Goal: Check status: Check status

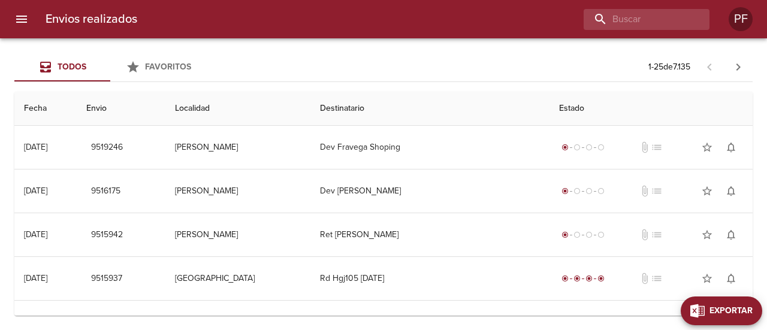
click at [744, 315] on span "Exportar" at bounding box center [731, 311] width 43 height 15
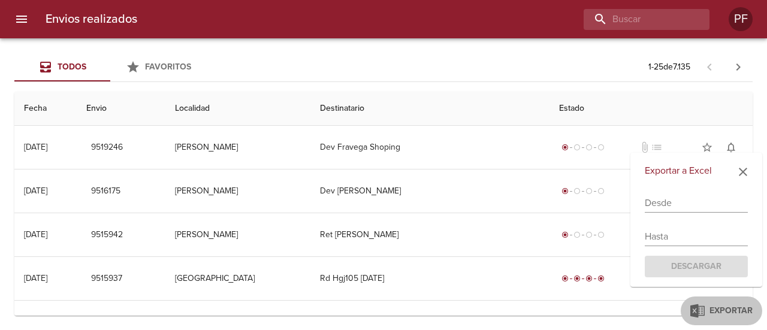
click at [686, 202] on input "text" at bounding box center [696, 203] width 103 height 19
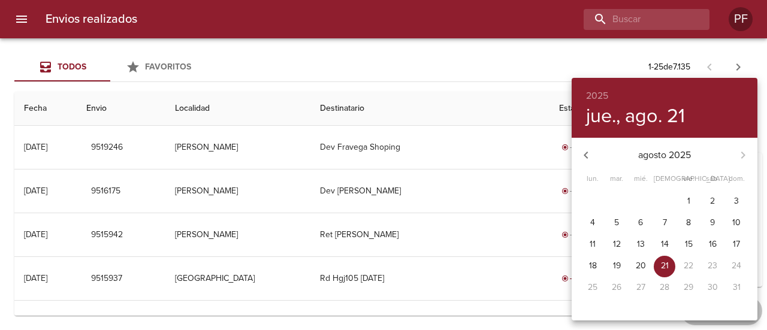
click at [690, 197] on span "1" at bounding box center [689, 201] width 22 height 12
type input "[DATE]"
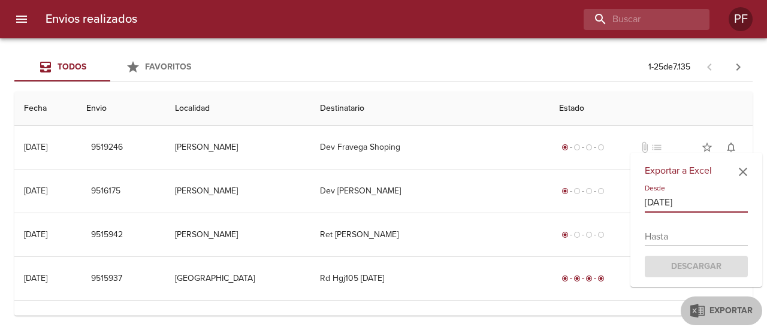
click at [693, 238] on input "text" at bounding box center [696, 236] width 103 height 19
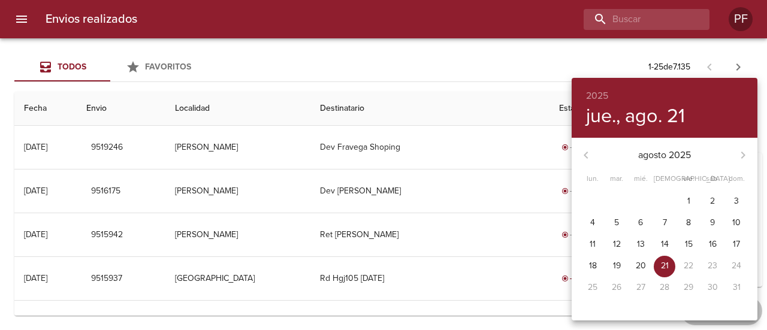
click at [668, 264] on p "21" at bounding box center [665, 266] width 8 height 12
type input "21/08/2025"
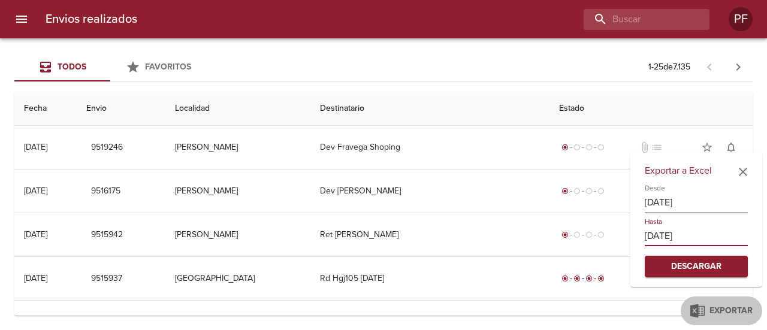
click at [696, 267] on span "Descargar" at bounding box center [696, 267] width 84 height 15
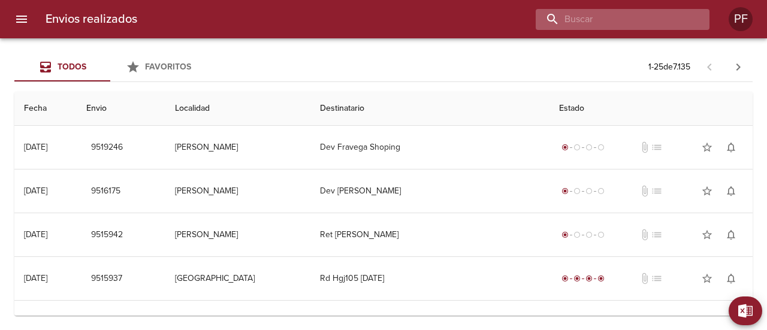
click at [609, 28] on input "buscar" at bounding box center [612, 19] width 153 height 21
paste input "TANIA VALENTINA AGUE"
type input "TANIA VALENTINA AGUE"
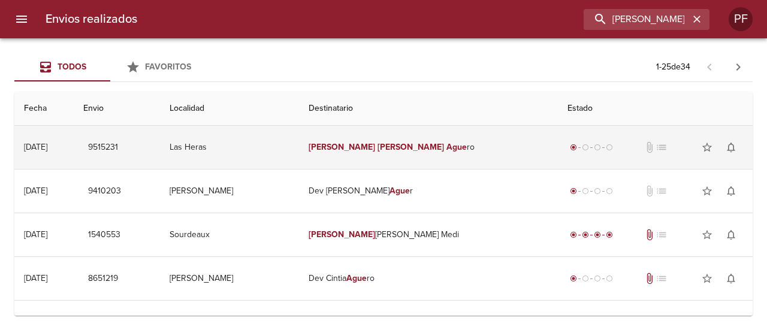
click at [405, 146] on em "Valentina" at bounding box center [411, 147] width 67 height 10
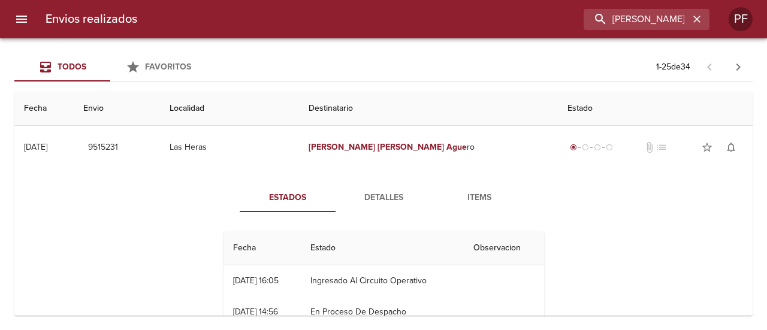
scroll to position [60, 0]
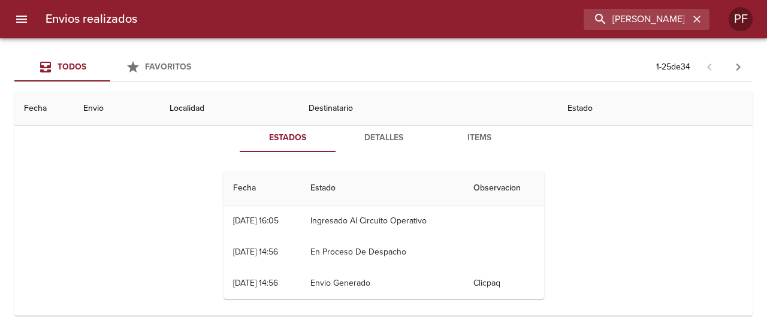
click at [399, 134] on span "Detalles" at bounding box center [384, 138] width 82 height 15
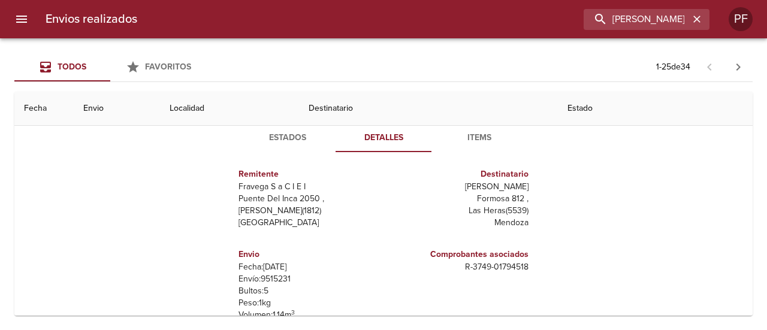
scroll to position [0, 0]
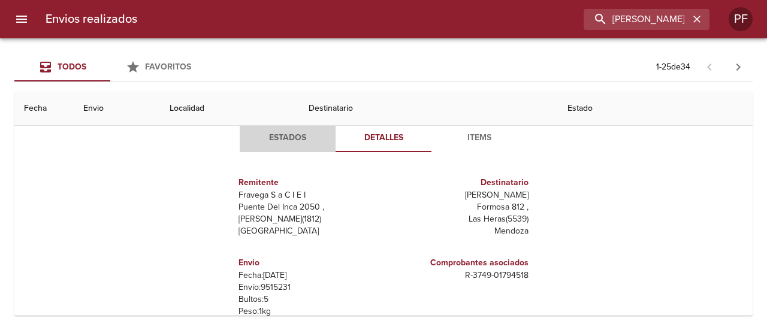
click at [301, 135] on span "Estados" at bounding box center [288, 138] width 82 height 15
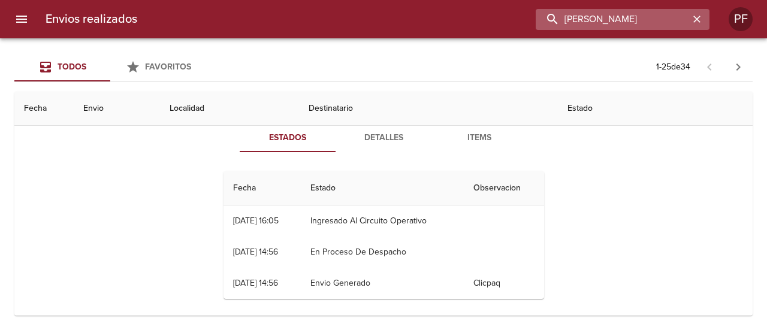
click at [645, 17] on input "TANIA VALENTINA AGUE" at bounding box center [612, 19] width 153 height 21
paste input "NADIA VERONICA VENTU"
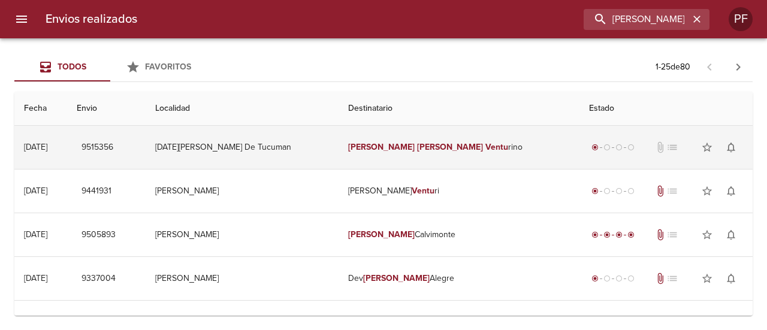
click at [362, 143] on td "Nadia Veronica Ventu rino" at bounding box center [460, 147] width 242 height 43
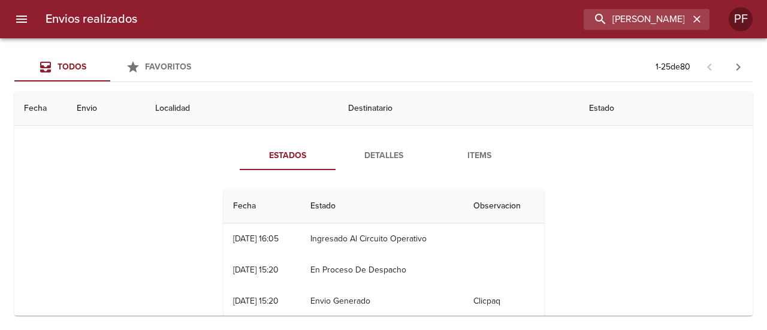
scroll to position [60, 0]
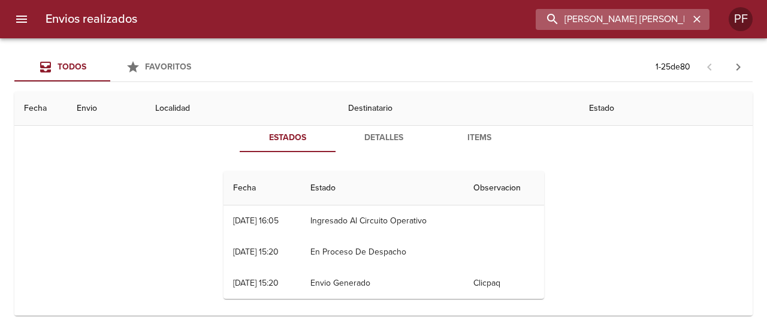
click at [641, 18] on input "NADIA VERONICA VENTU" at bounding box center [612, 19] width 153 height 21
paste input "ANALIA VICTORIA CABA"
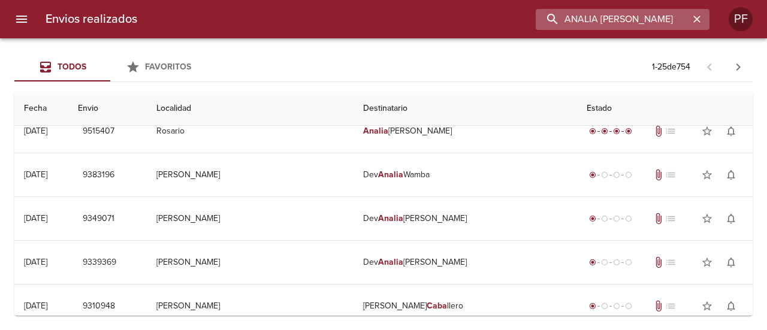
scroll to position [0, 0]
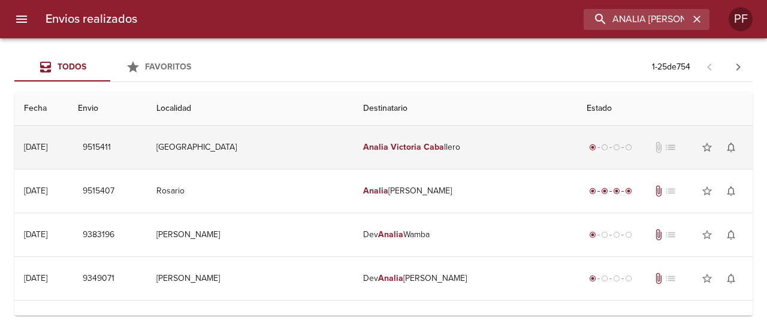
click at [363, 146] on em "Analia" at bounding box center [375, 147] width 25 height 10
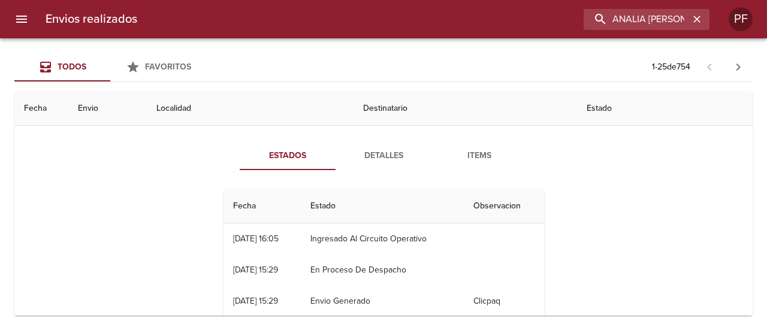
scroll to position [60, 0]
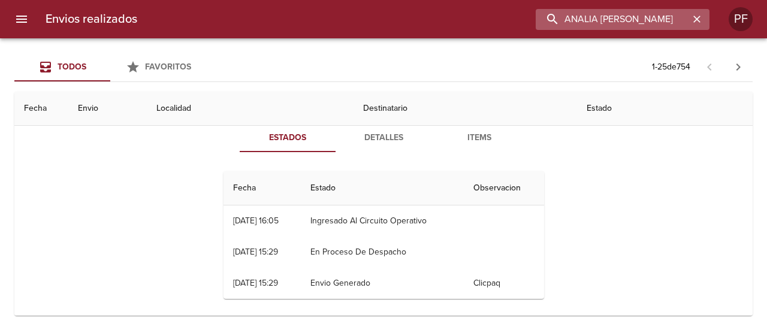
click at [653, 22] on input "ANALIA VICTORIA CABA" at bounding box center [612, 19] width 153 height 21
paste input "[PERSON_NAME] QUEV"
type input "[PERSON_NAME] QUEV"
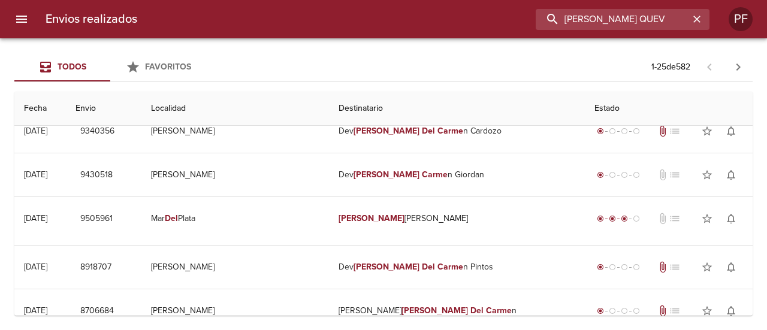
scroll to position [0, 0]
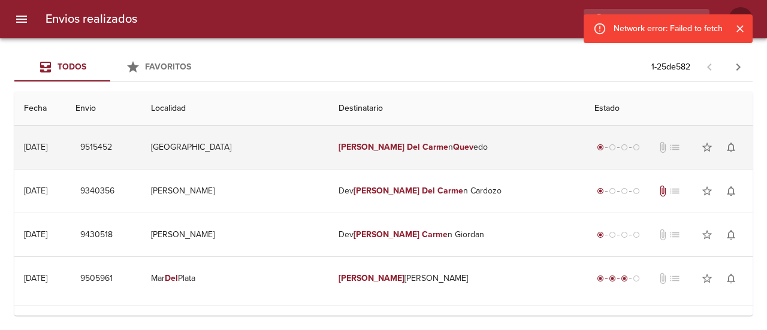
click at [328, 160] on td "[GEOGRAPHIC_DATA]" at bounding box center [234, 147] width 187 height 43
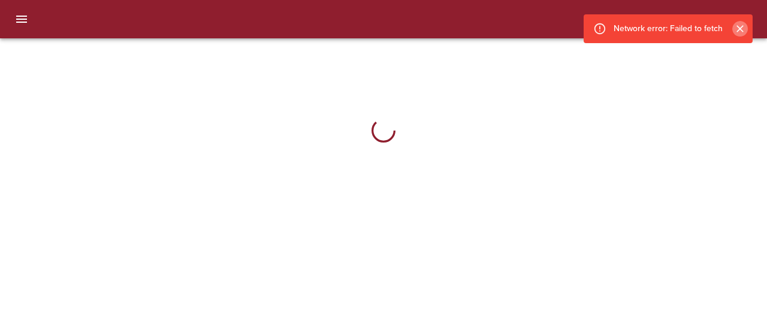
click at [737, 27] on icon "Cerrar" at bounding box center [740, 29] width 12 height 12
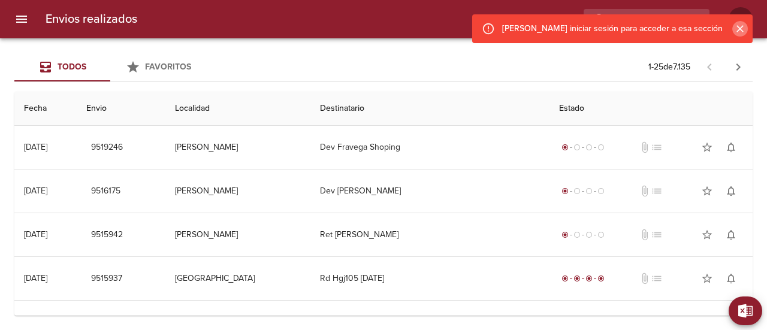
click at [738, 26] on icon "Cerrar" at bounding box center [740, 29] width 12 height 12
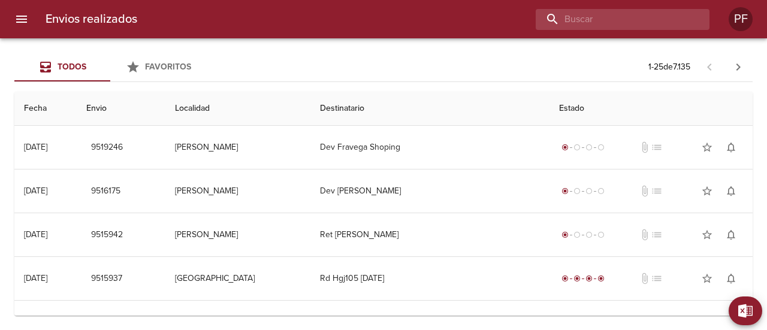
click at [680, 19] on input "buscar" at bounding box center [612, 19] width 153 height 21
paste input "[PERSON_NAME] QUEV"
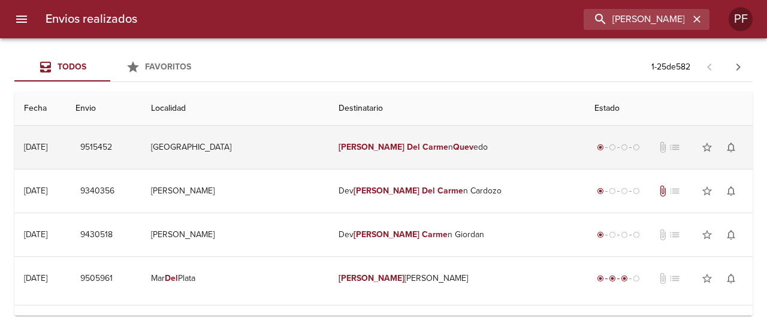
click at [441, 141] on td "[PERSON_NAME] n Quev edo" at bounding box center [457, 147] width 257 height 43
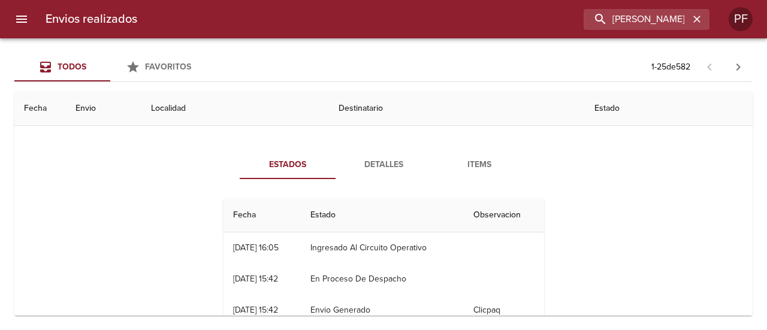
scroll to position [60, 0]
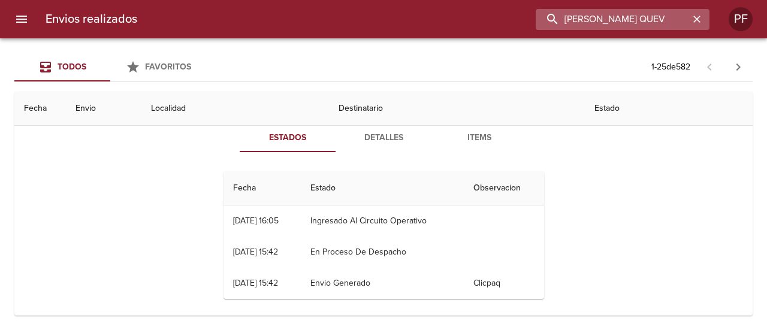
click at [626, 14] on input "[PERSON_NAME] QUEV" at bounding box center [612, 19] width 153 height 21
paste input "[PERSON_NAME] ALEJAND [PERSON_NAME]"
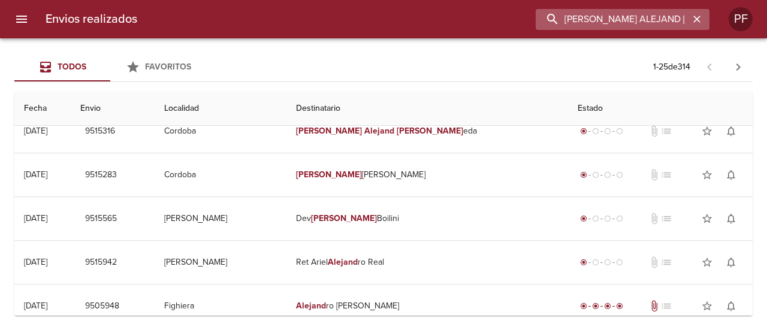
scroll to position [0, 0]
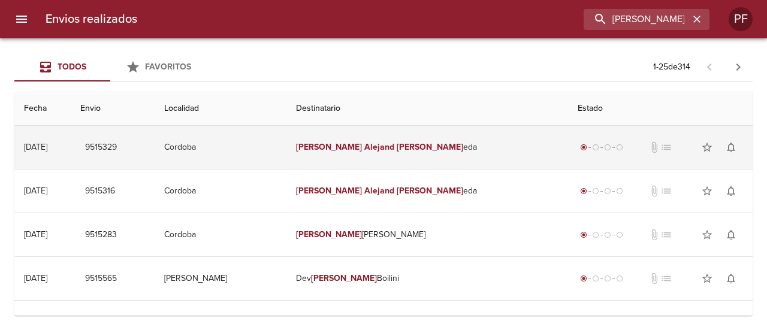
click at [393, 138] on td "[PERSON_NAME] Alejand [PERSON_NAME] eda" at bounding box center [427, 147] width 282 height 43
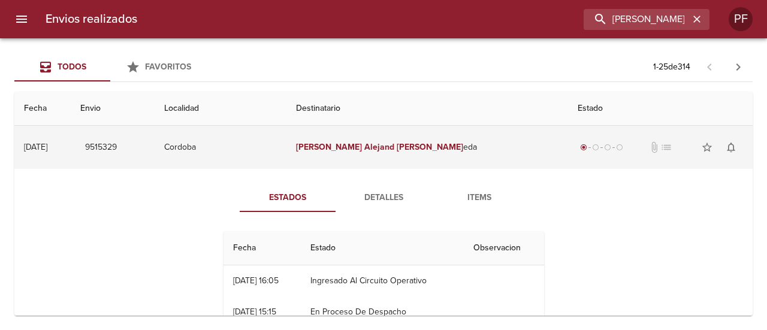
click at [391, 134] on td "[PERSON_NAME] Alejand [PERSON_NAME] eda" at bounding box center [427, 147] width 282 height 43
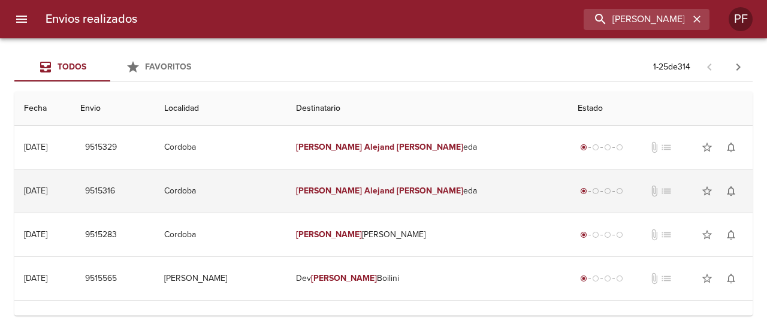
click at [387, 186] on td "[PERSON_NAME] Alejand [PERSON_NAME] eda" at bounding box center [427, 191] width 282 height 43
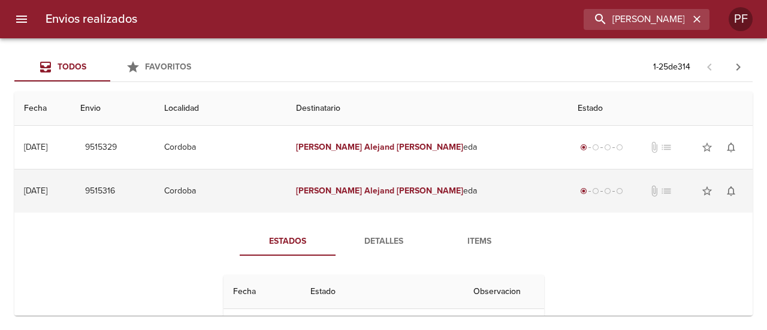
scroll to position [60, 0]
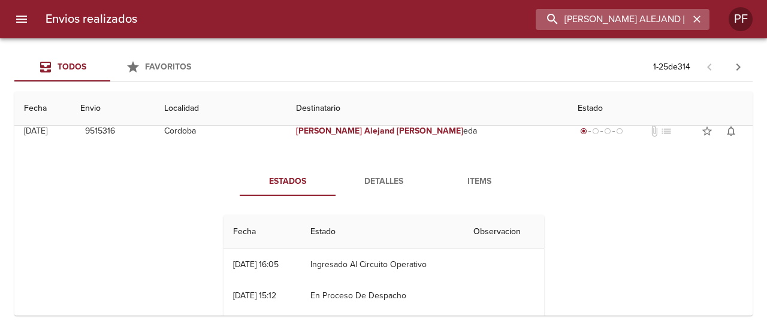
click at [613, 23] on input "[PERSON_NAME] ALEJAND [PERSON_NAME]" at bounding box center [612, 19] width 153 height 21
paste input "[PERSON_NAME]"
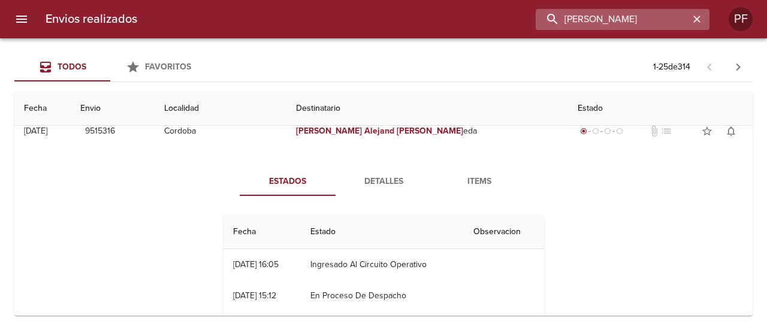
type input "[PERSON_NAME]"
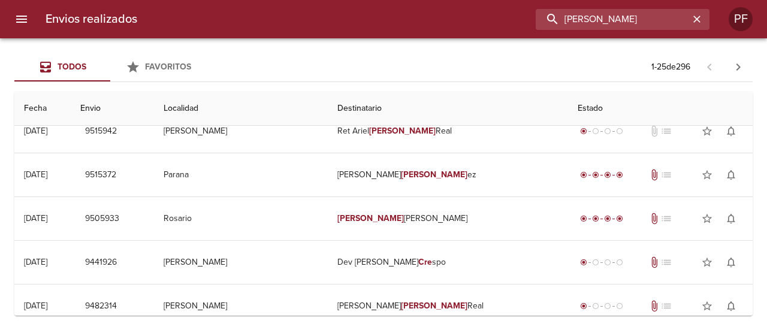
scroll to position [0, 0]
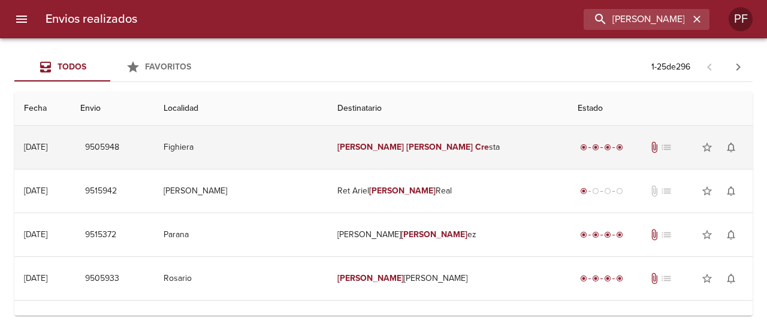
click at [475, 147] on em "Cre" at bounding box center [482, 147] width 14 height 10
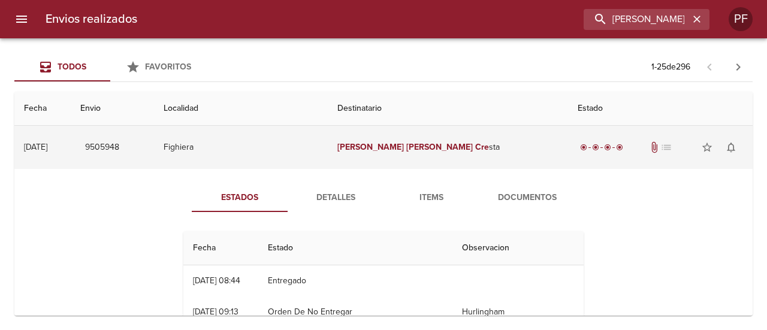
scroll to position [60, 0]
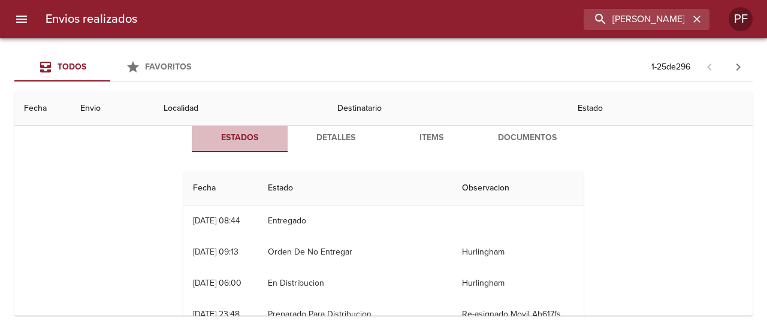
click at [264, 143] on span "Estados" at bounding box center [240, 138] width 82 height 15
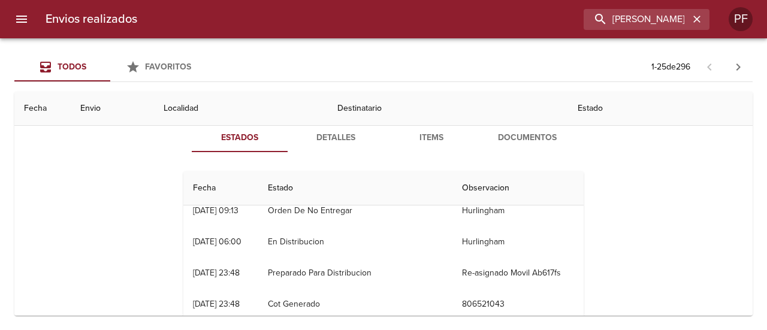
scroll to position [0, 0]
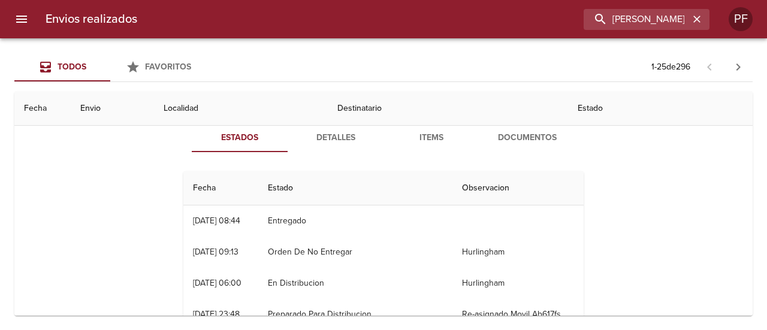
click at [71, 112] on th "Fecha" at bounding box center [42, 109] width 56 height 34
click at [263, 135] on span "Estados" at bounding box center [240, 138] width 82 height 15
click at [638, 122] on th "Estado" at bounding box center [660, 109] width 185 height 34
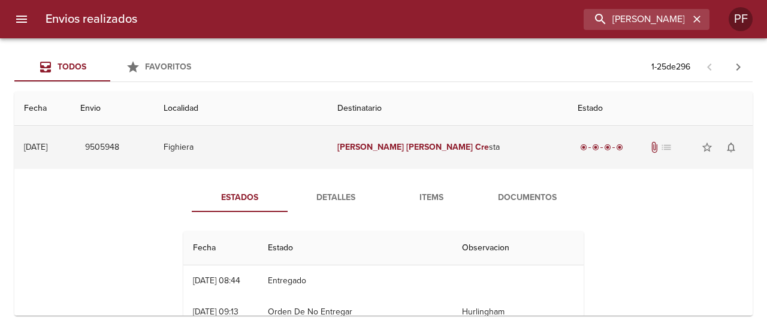
click at [47, 143] on div "[DATE]" at bounding box center [35, 147] width 23 height 10
